Goal: Ask a question

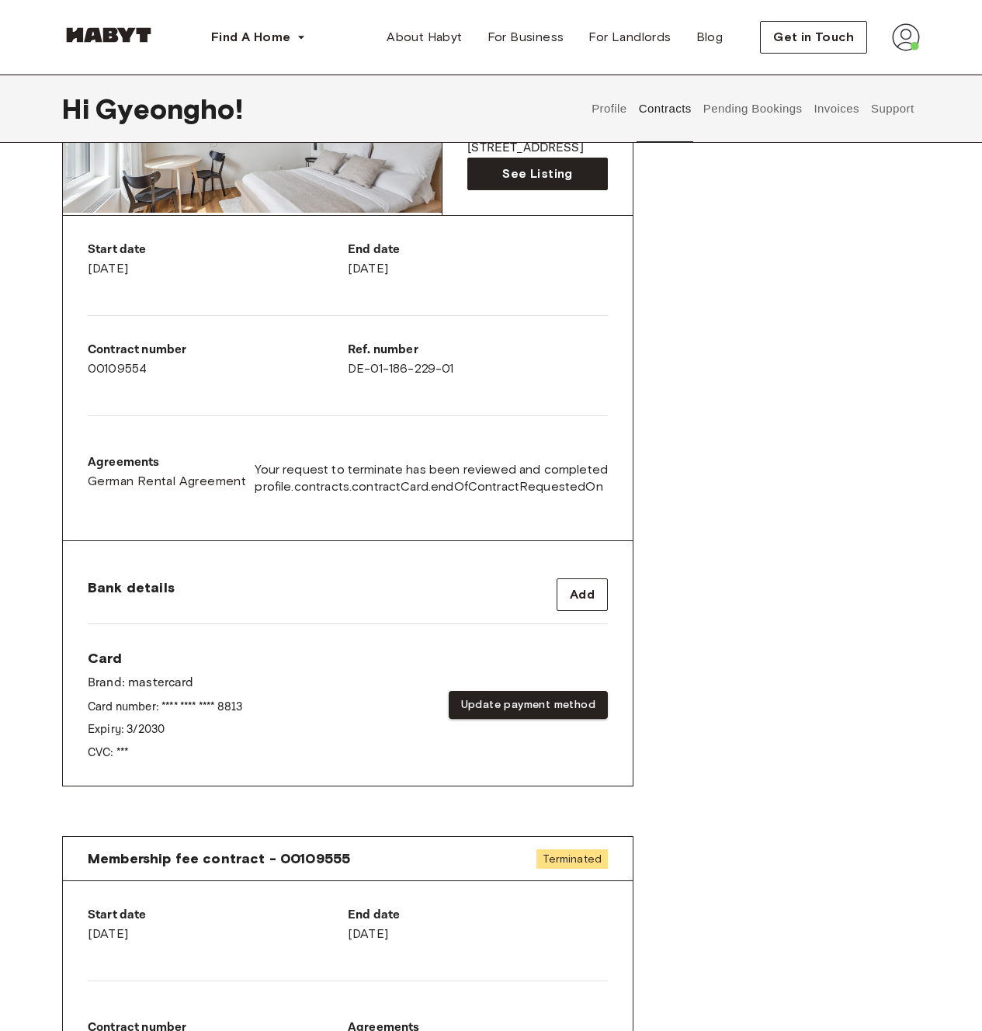
click at [735, 467] on div "Rent contract - 00109554 Terminated ▲ ▲ Your Stay [STREET_ADDRESS][PERSON_NAME]…" at bounding box center [491, 396] width 858 height 855
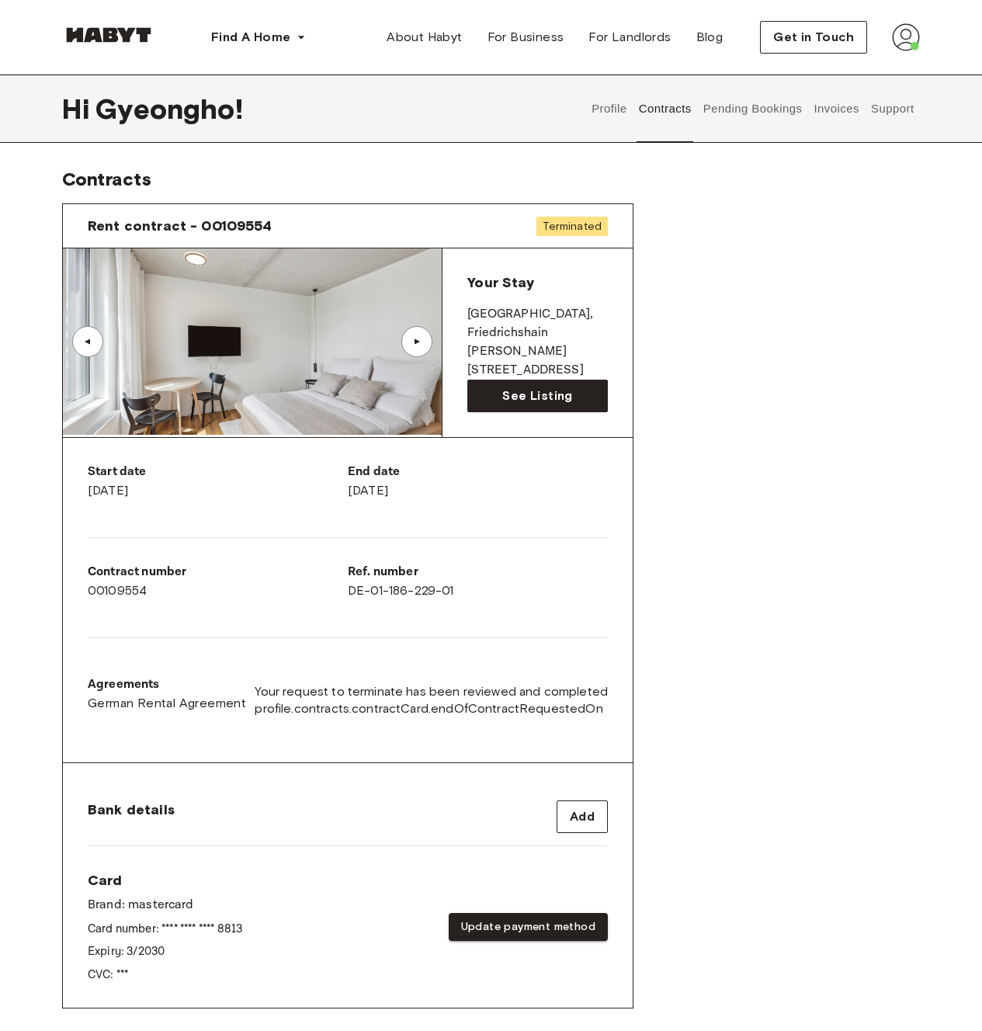
click at [728, 473] on div "Rent contract - 00109554 Terminated ▲ ▲ Your Stay [STREET_ADDRESS][PERSON_NAME]…" at bounding box center [491, 618] width 858 height 855
click at [807, 45] on span "Get in Touch" at bounding box center [813, 37] width 81 height 19
click at [907, 109] on button "Support" at bounding box center [892, 109] width 47 height 68
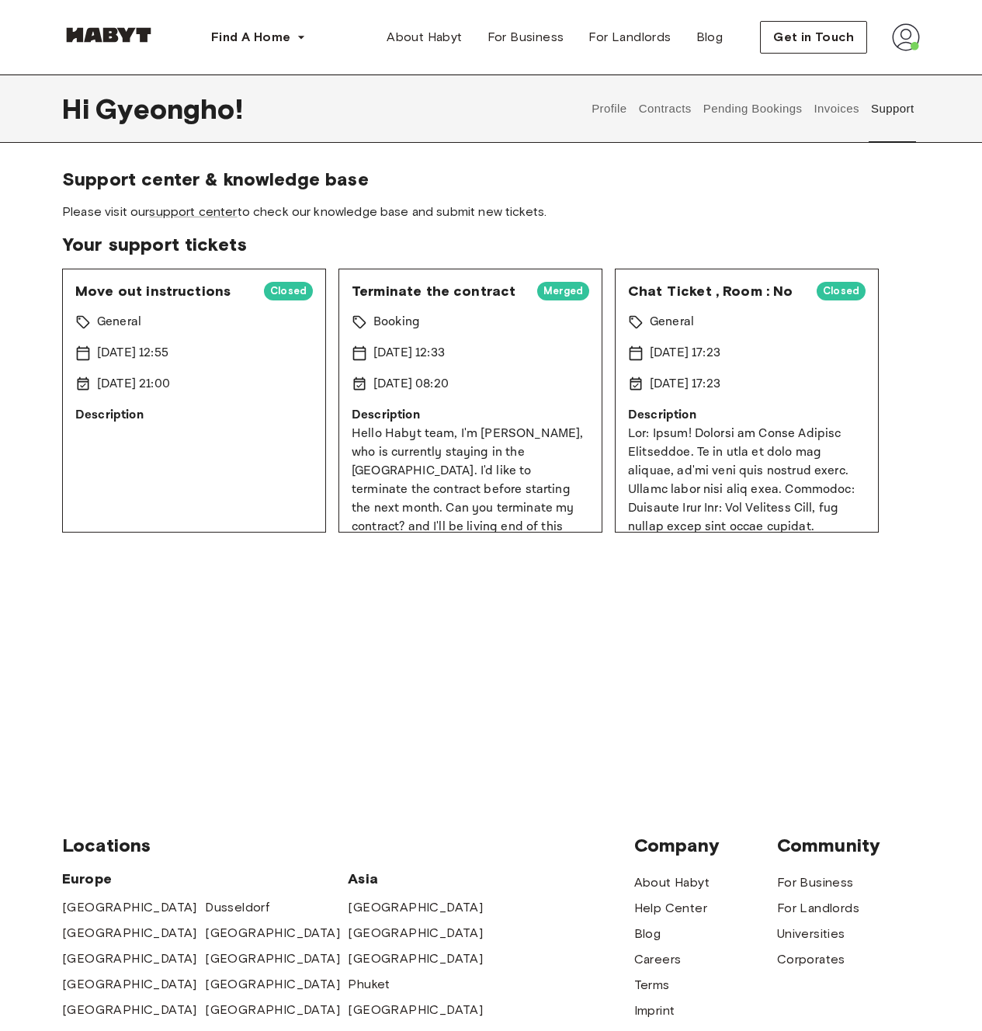
click at [891, 121] on button "Support" at bounding box center [892, 109] width 47 height 68
click at [895, 128] on button "Support" at bounding box center [892, 109] width 47 height 68
click at [896, 127] on button "Support" at bounding box center [892, 109] width 47 height 68
click at [894, 130] on button "Support" at bounding box center [892, 109] width 47 height 68
click at [894, 129] on button "Support" at bounding box center [892, 109] width 47 height 68
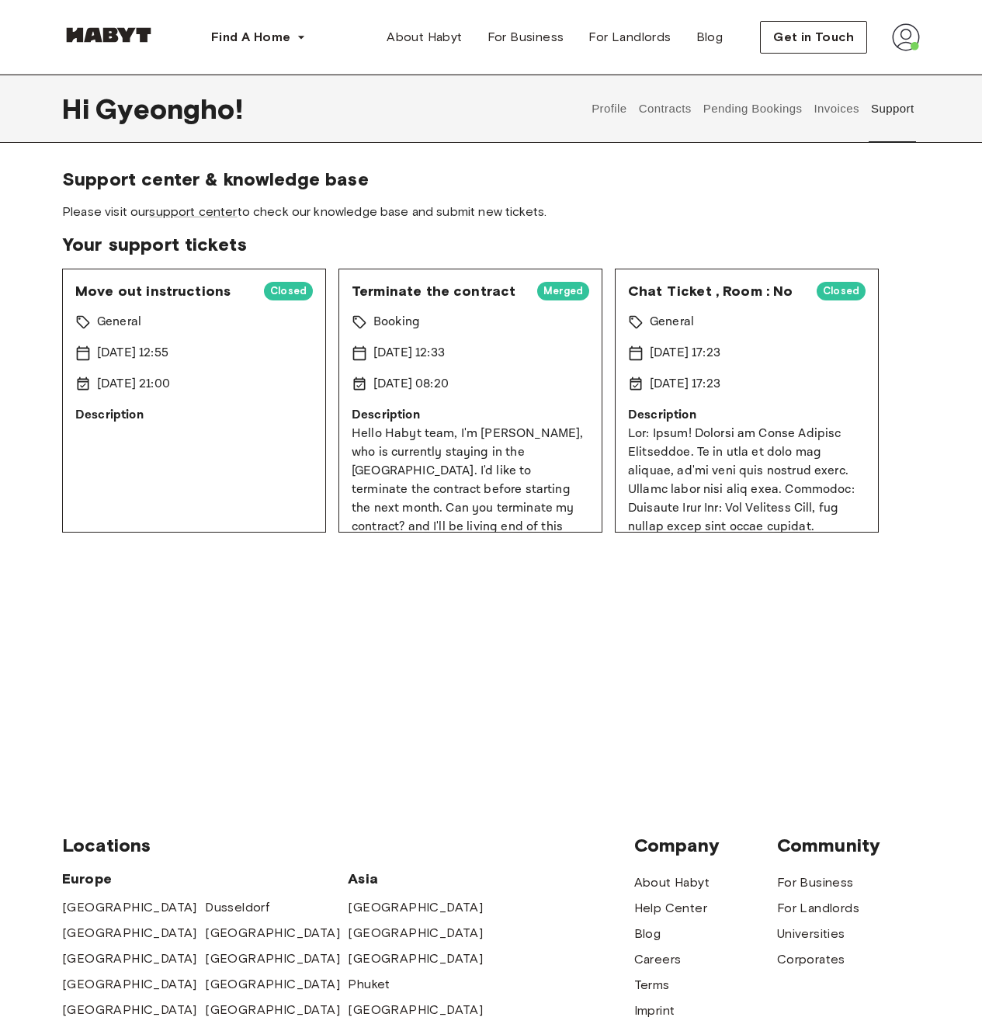
click at [894, 130] on button "Support" at bounding box center [892, 109] width 47 height 68
click at [895, 129] on button "Support" at bounding box center [892, 109] width 47 height 68
click at [894, 130] on button "Support" at bounding box center [892, 109] width 47 height 68
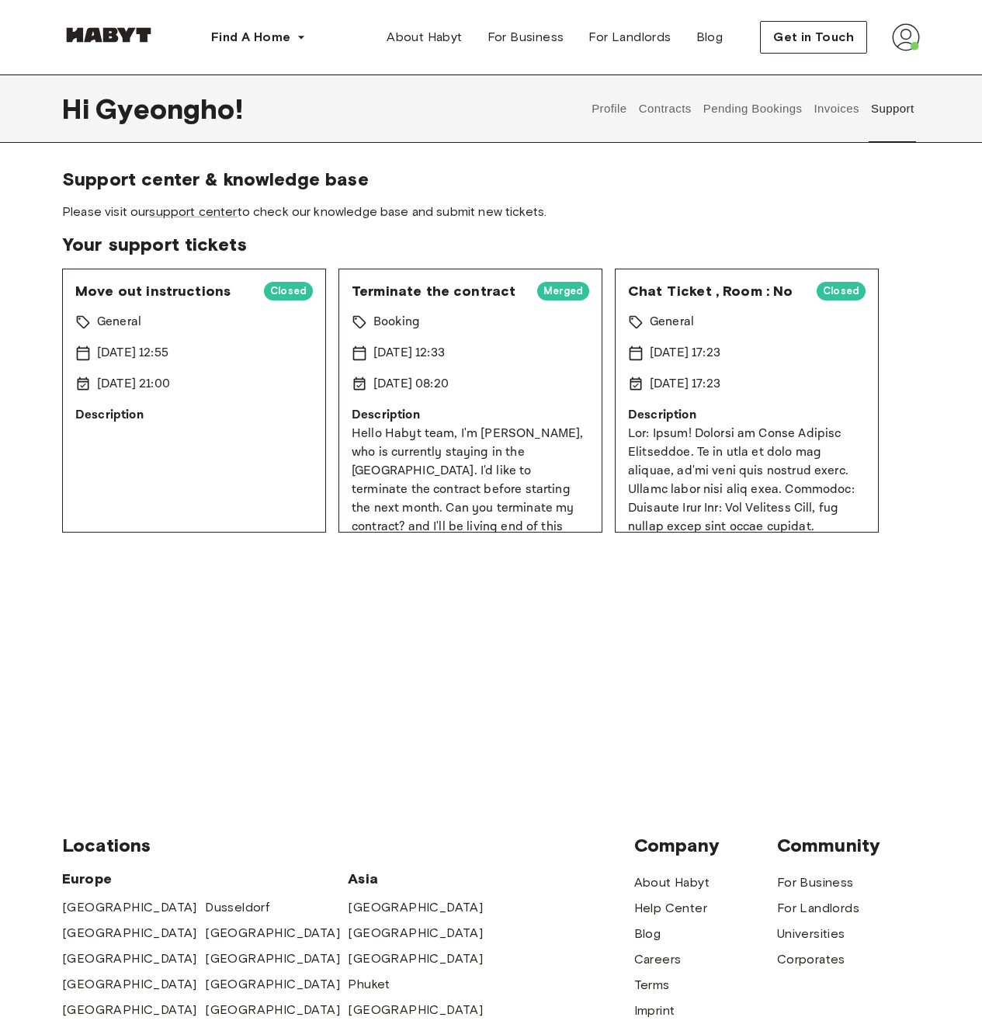
click at [806, 204] on span "Please visit our support center to check our knowledge base and submit new tick…" at bounding box center [491, 211] width 858 height 17
click at [807, 208] on span "Please visit our support center to check our knowledge base and submit new tick…" at bounding box center [491, 211] width 858 height 17
click at [807, 205] on span "Please visit our support center to check our knowledge base and submit new tick…" at bounding box center [491, 211] width 858 height 17
click at [132, 415] on p "Description" at bounding box center [194, 415] width 238 height 19
click at [405, 254] on span "Your support tickets" at bounding box center [491, 244] width 858 height 23
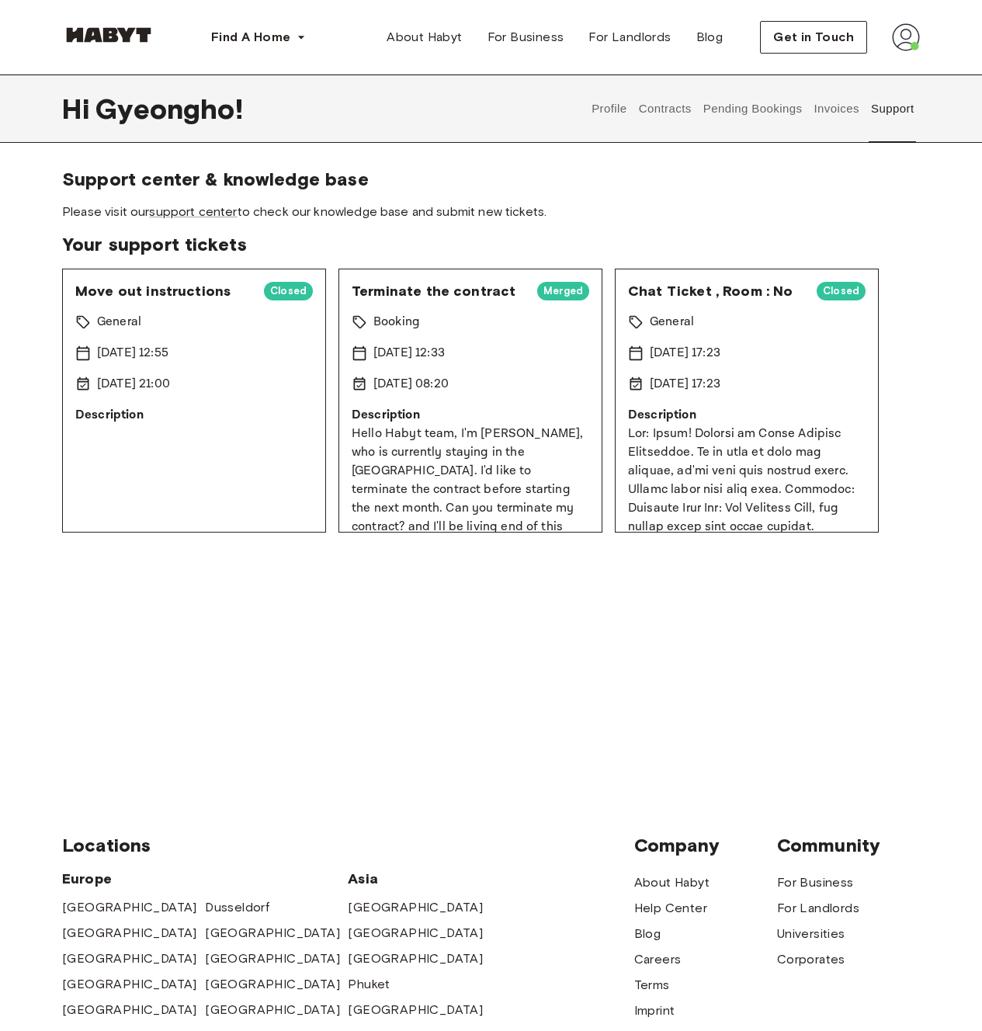
click at [366, 232] on div "Support center & knowledge base Please visit our support center to check our kn…" at bounding box center [491, 350] width 858 height 365
click at [353, 247] on span "Your support tickets" at bounding box center [491, 244] width 858 height 23
click at [182, 212] on link "support center" at bounding box center [193, 211] width 88 height 15
